Goal: Task Accomplishment & Management: Manage account settings

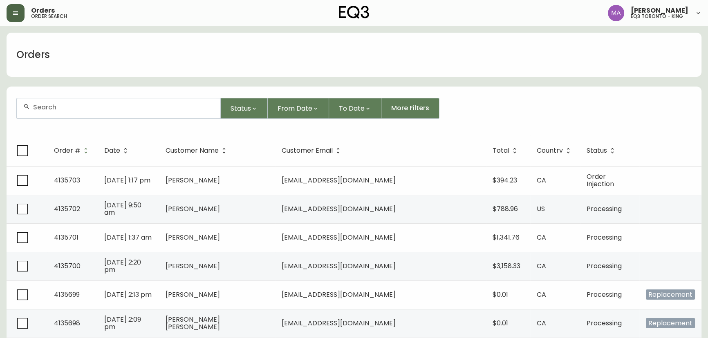
click at [14, 16] on button "button" at bounding box center [16, 13] width 18 height 18
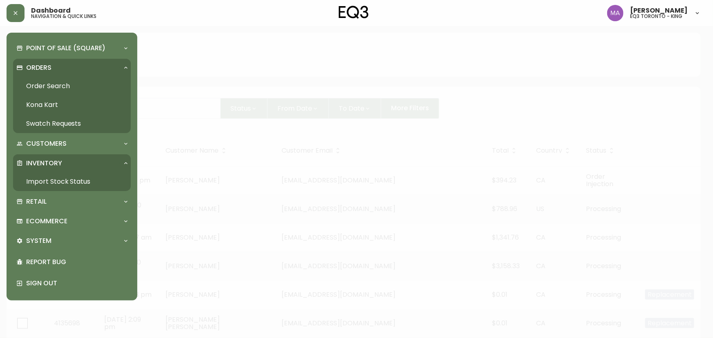
click at [46, 86] on link "Order Search" at bounding box center [72, 86] width 118 height 19
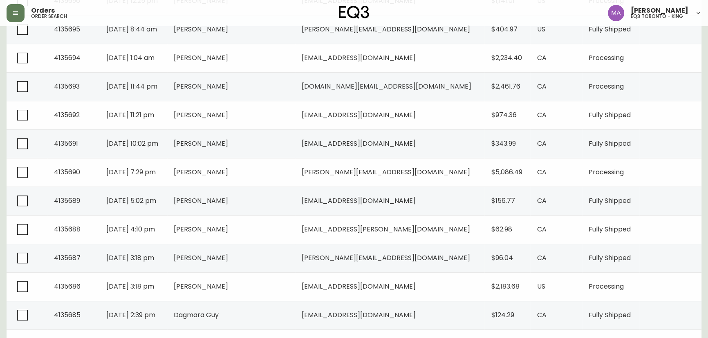
scroll to position [560, 0]
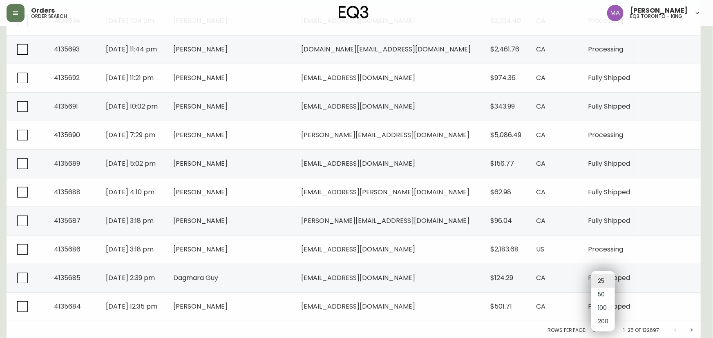
click at [600, 293] on li "50" at bounding box center [603, 294] width 24 height 13
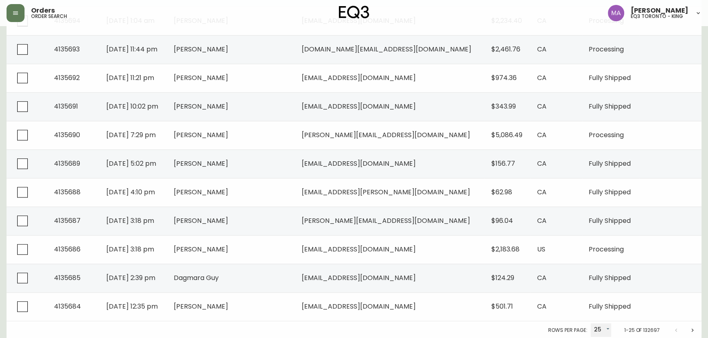
type input "50"
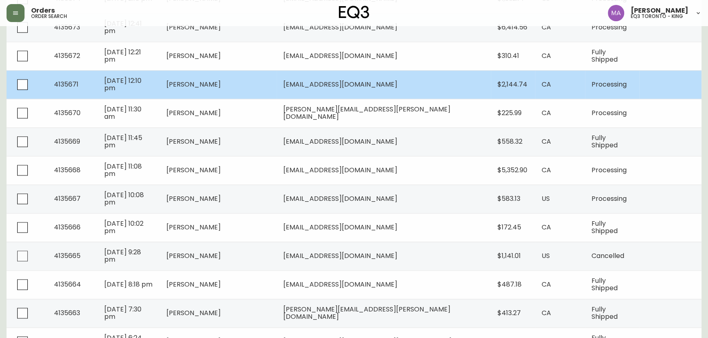
scroll to position [1155, 0]
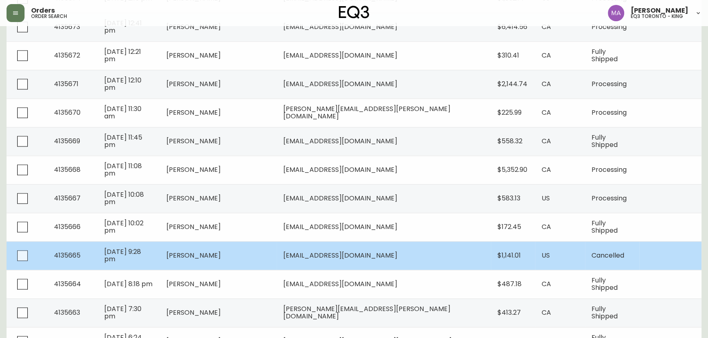
click at [277, 251] on td "[PERSON_NAME]" at bounding box center [218, 255] width 117 height 29
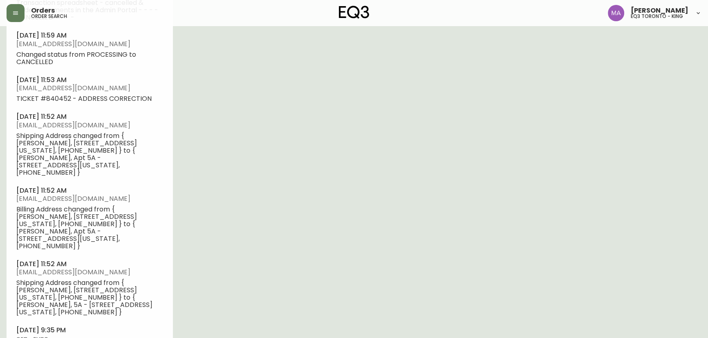
type input "Cancelled"
select select "CANCELLED"
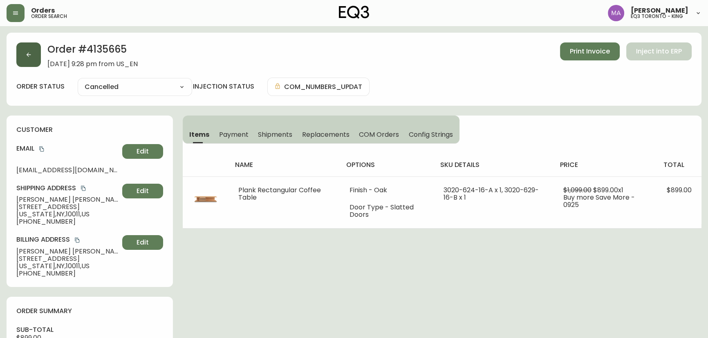
click at [31, 57] on icon "button" at bounding box center [28, 54] width 7 height 7
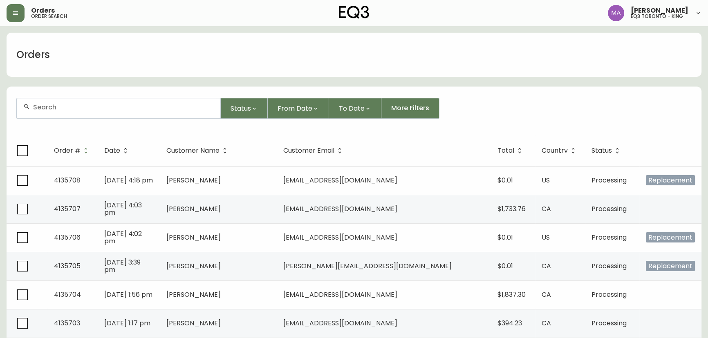
click at [128, 110] on input "text" at bounding box center [123, 107] width 181 height 8
type input "AERON"
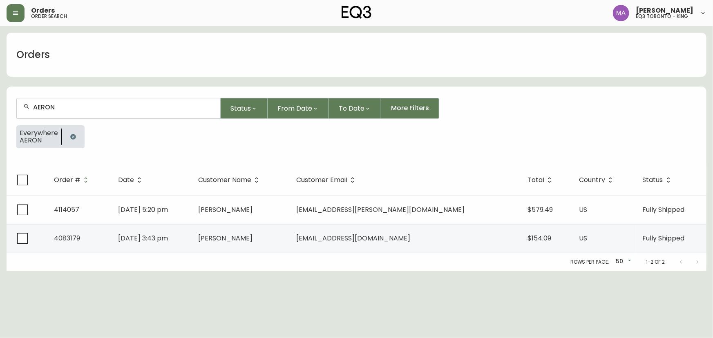
click at [73, 136] on icon "button" at bounding box center [73, 137] width 7 height 7
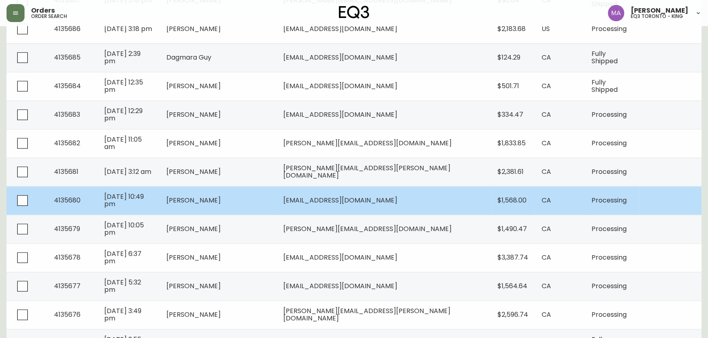
scroll to position [817, 0]
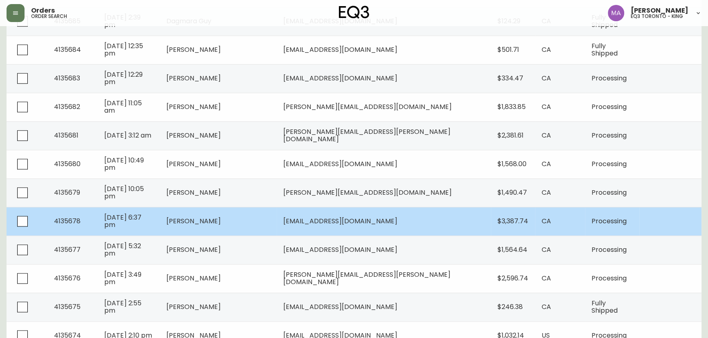
click at [277, 217] on td "[PERSON_NAME]" at bounding box center [218, 221] width 117 height 29
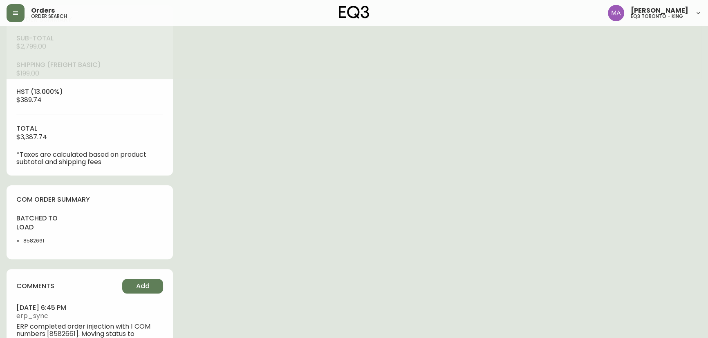
type input "Processing"
select select "PROCESSING"
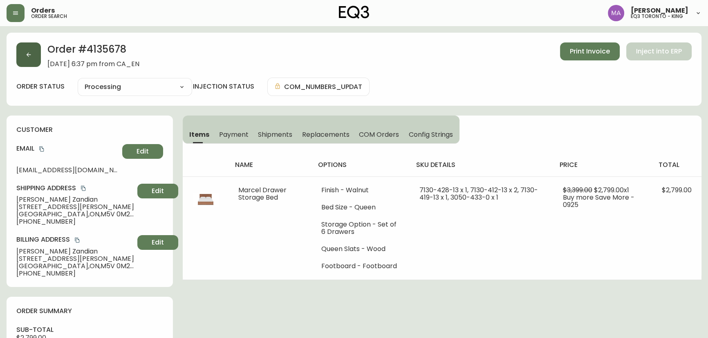
click at [31, 57] on icon "button" at bounding box center [28, 54] width 7 height 7
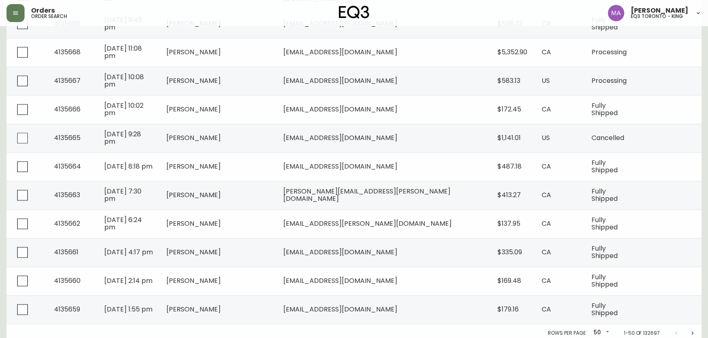
scroll to position [1275, 0]
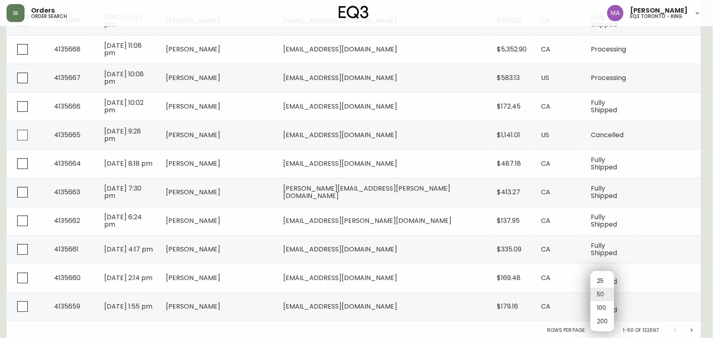
click at [601, 309] on li "100" at bounding box center [602, 308] width 24 height 13
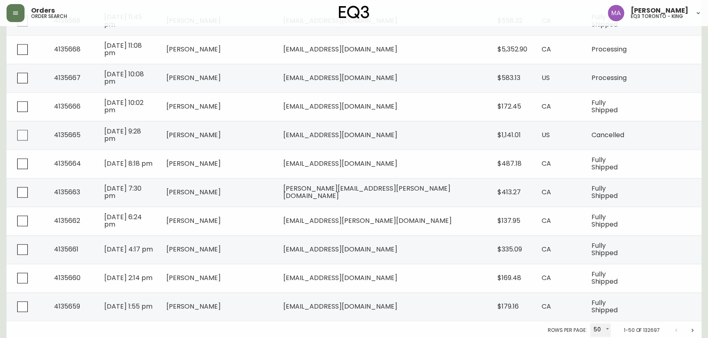
type input "100"
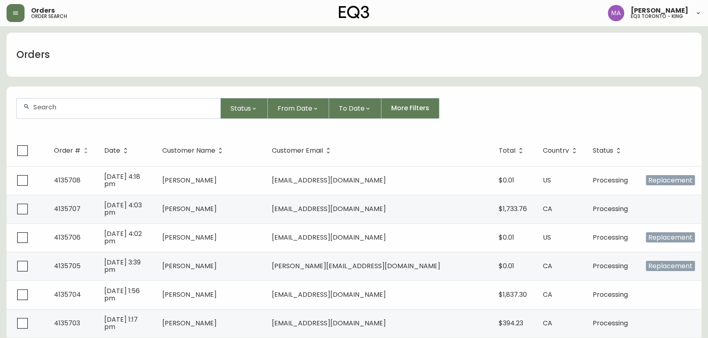
click at [107, 110] on input "text" at bounding box center [123, 107] width 181 height 8
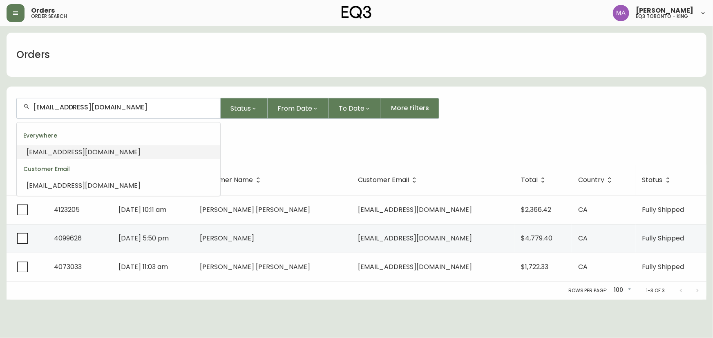
drag, startPoint x: 148, startPoint y: 109, endPoint x: 57, endPoint y: 108, distance: 91.1
click at [57, 108] on input "[EMAIL_ADDRESS][DOMAIN_NAME]" at bounding box center [123, 107] width 181 height 8
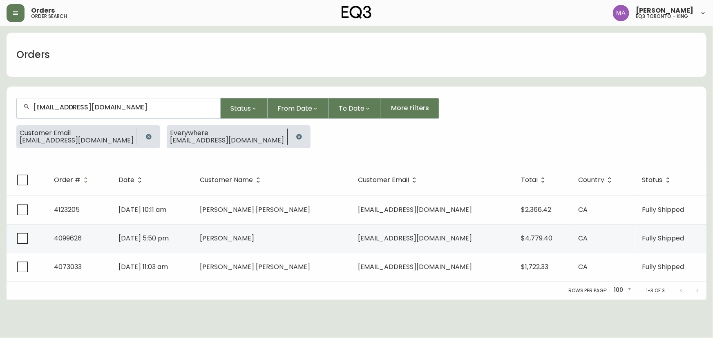
type input "[EMAIL_ADDRESS][DOMAIN_NAME]"
click at [145, 134] on icon "button" at bounding box center [148, 137] width 7 height 7
click at [146, 135] on icon "button" at bounding box center [148, 136] width 5 height 5
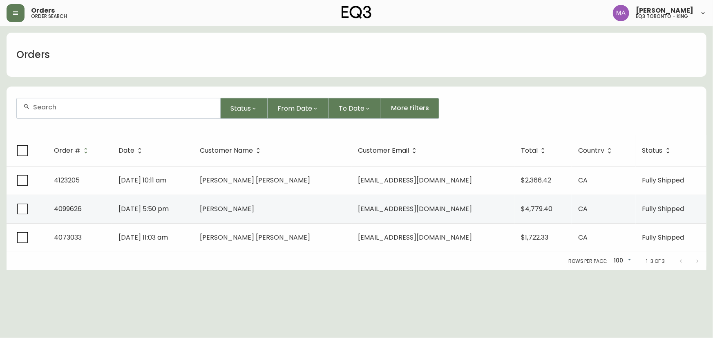
click at [107, 105] on input "text" at bounding box center [123, 107] width 181 height 8
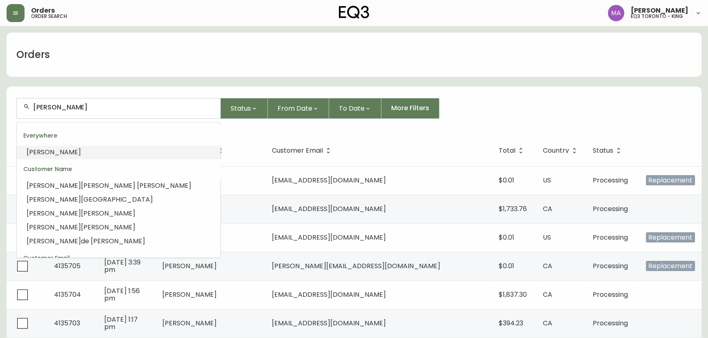
click at [101, 150] on li "[PERSON_NAME]" at bounding box center [118, 152] width 203 height 14
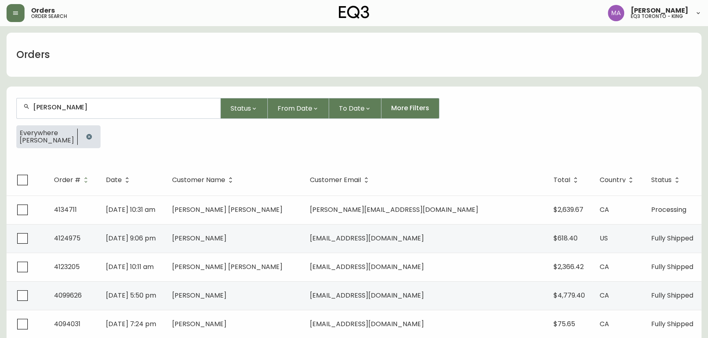
type input "[PERSON_NAME]"
